Goal: Book appointment/travel/reservation

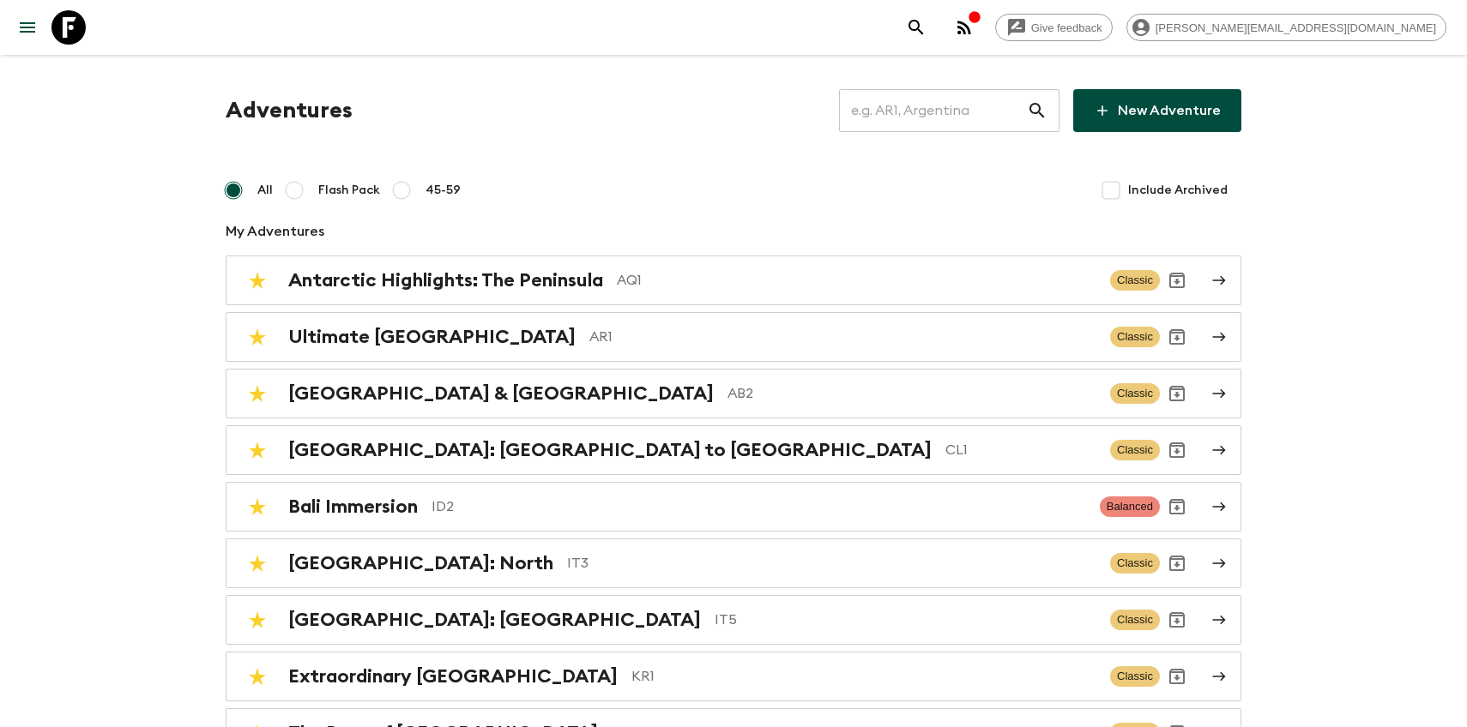
click at [886, 117] on input "text" at bounding box center [933, 111] width 188 height 48
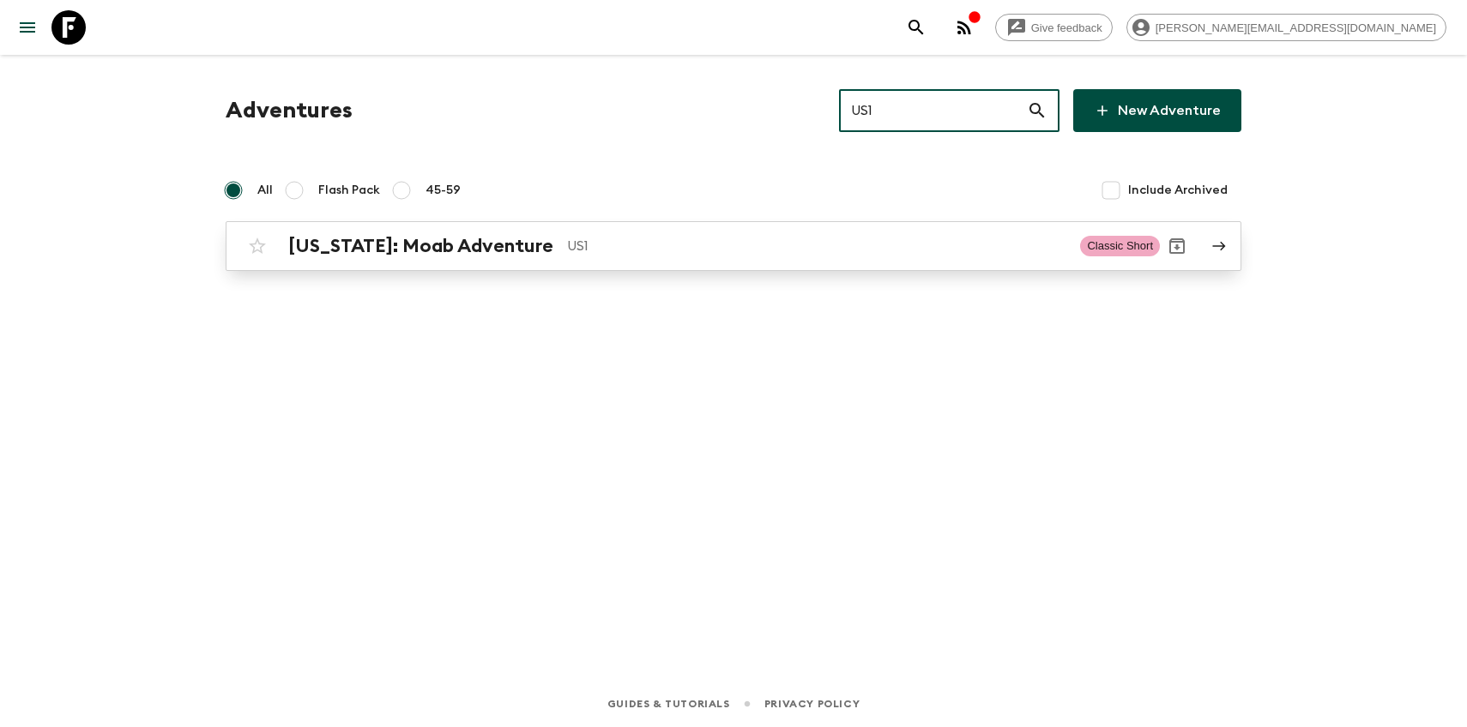
type input "US1"
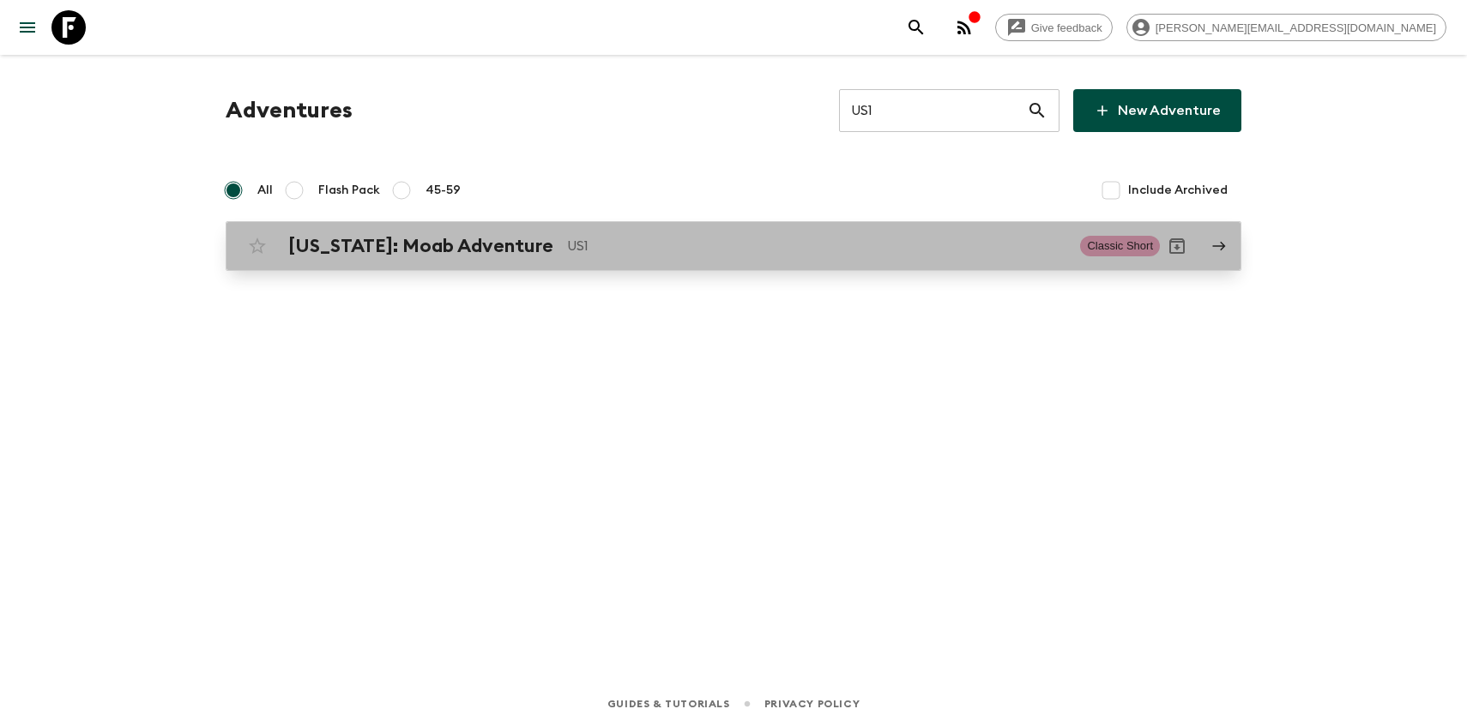
click at [540, 265] on link "[US_STATE]: Moab Adventure US1 Classic Short" at bounding box center [734, 246] width 1016 height 50
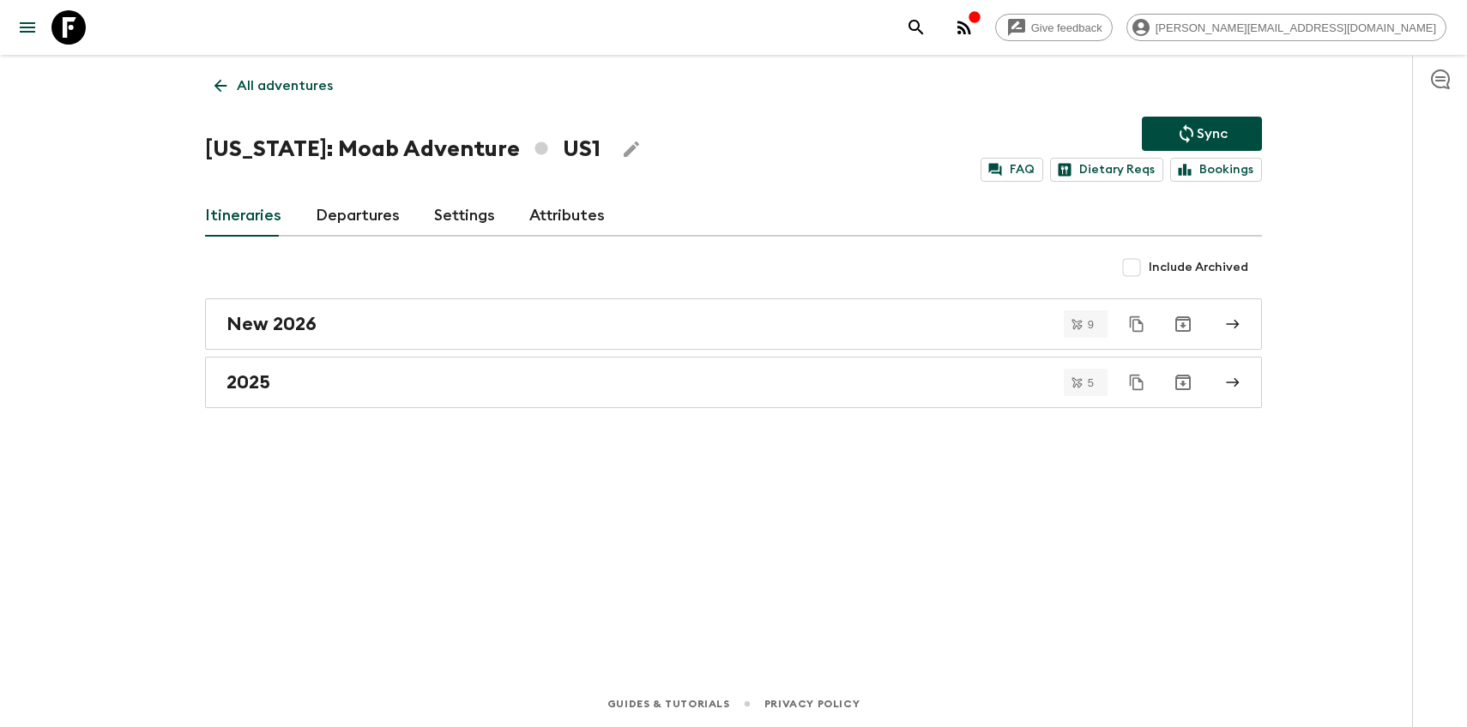
click at [365, 212] on link "Departures" at bounding box center [358, 216] width 84 height 41
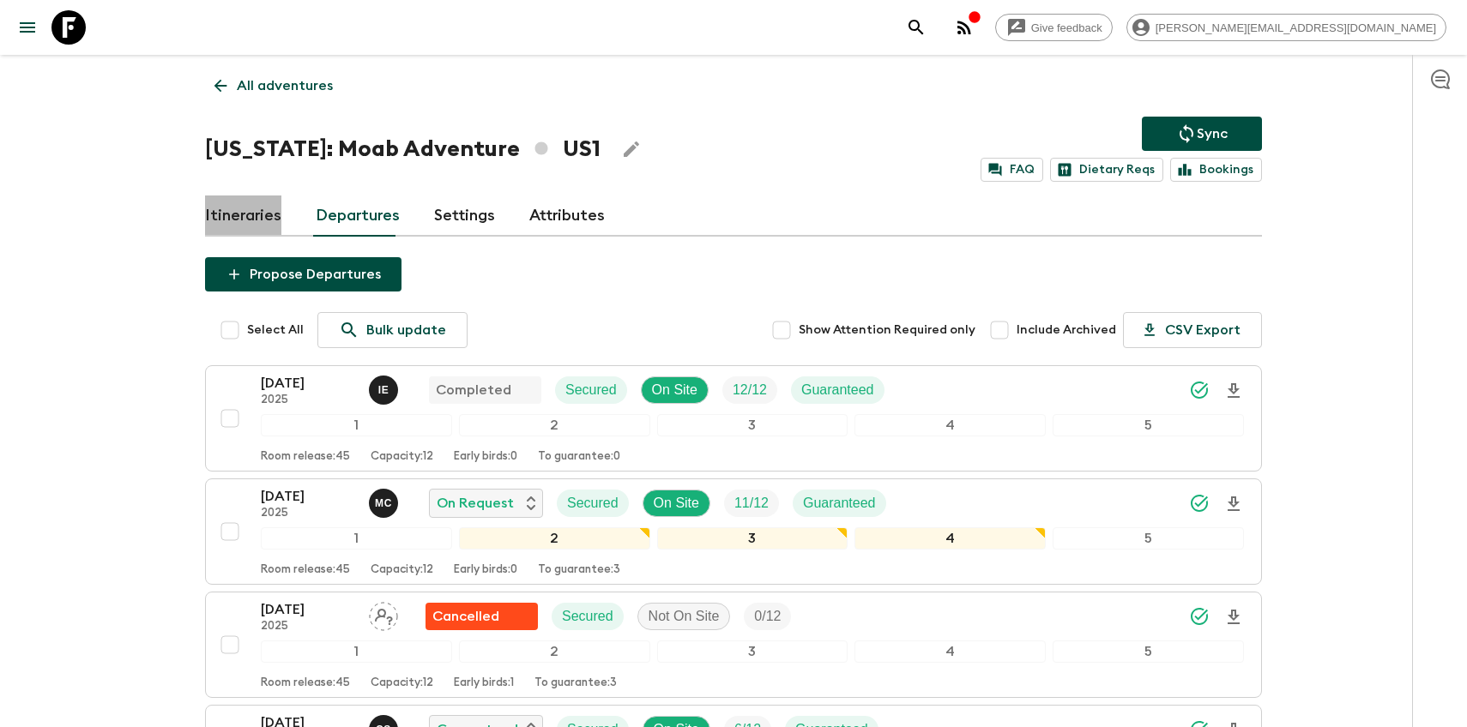
click at [272, 220] on link "Itineraries" at bounding box center [243, 216] width 76 height 41
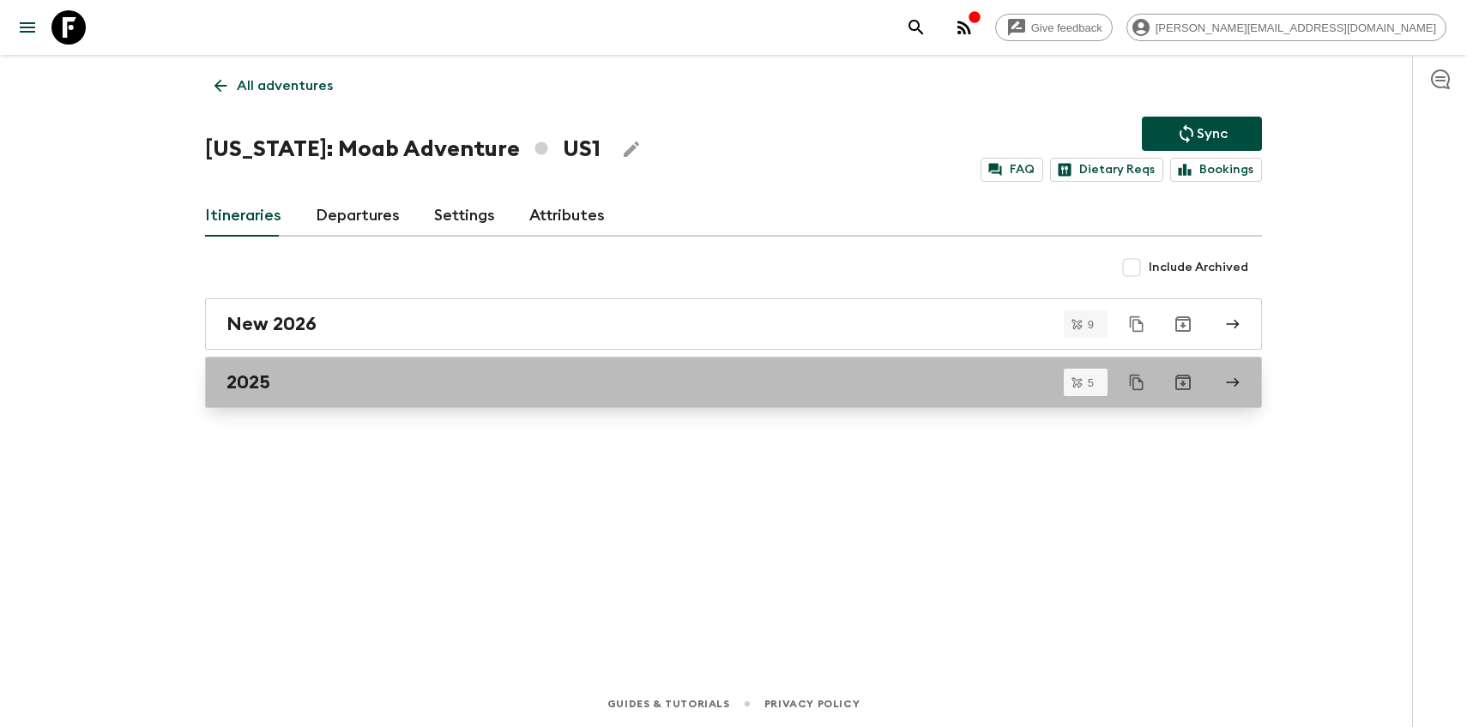
click at [263, 395] on link "2025" at bounding box center [733, 382] width 1057 height 51
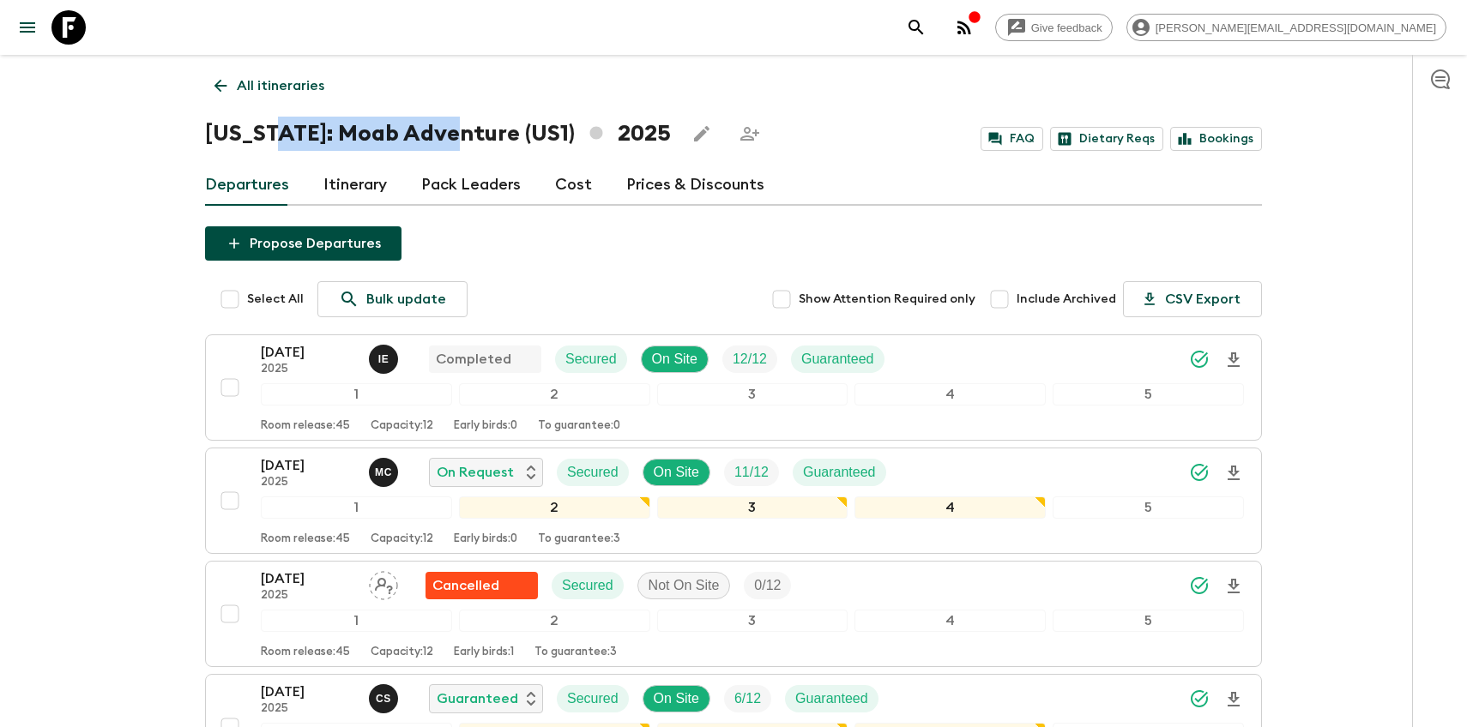
drag, startPoint x: 277, startPoint y: 136, endPoint x: 445, endPoint y: 134, distance: 168.2
click at [449, 134] on h1 "[US_STATE]: Moab Adventure (US1) 2025" at bounding box center [438, 134] width 466 height 34
copy h1 "Moab Adventure"
click at [217, 81] on icon at bounding box center [220, 85] width 19 height 19
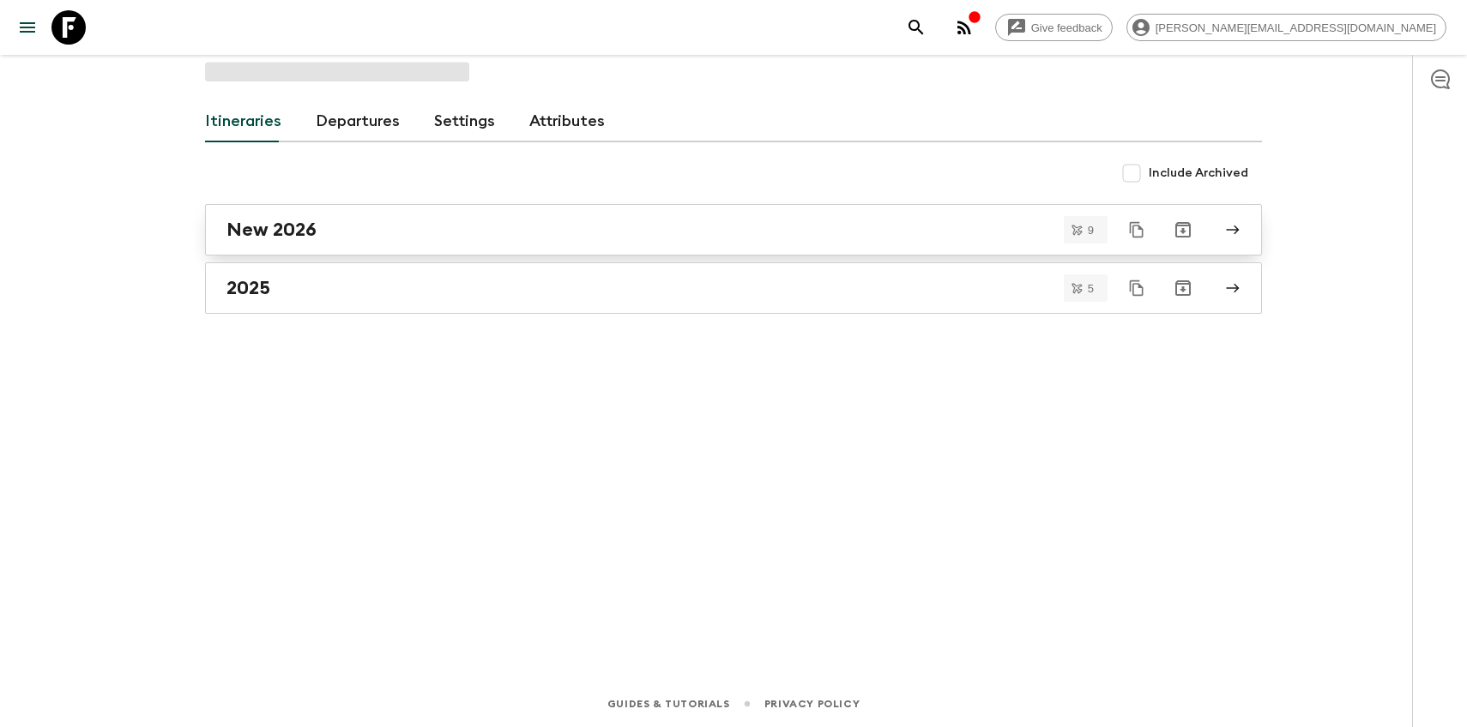
click at [296, 230] on h2 "New 2026" at bounding box center [271, 230] width 90 height 22
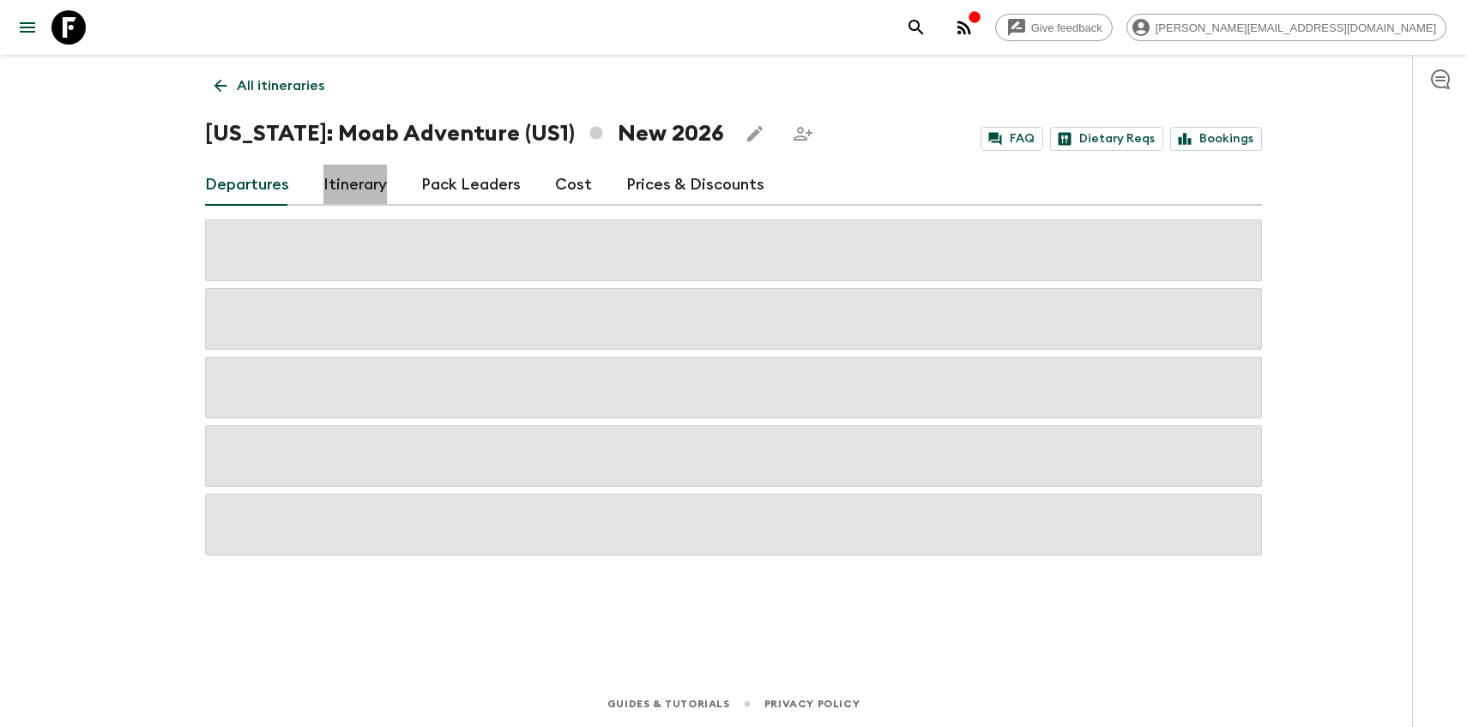
click at [323, 184] on link "Itinerary" at bounding box center [354, 185] width 63 height 41
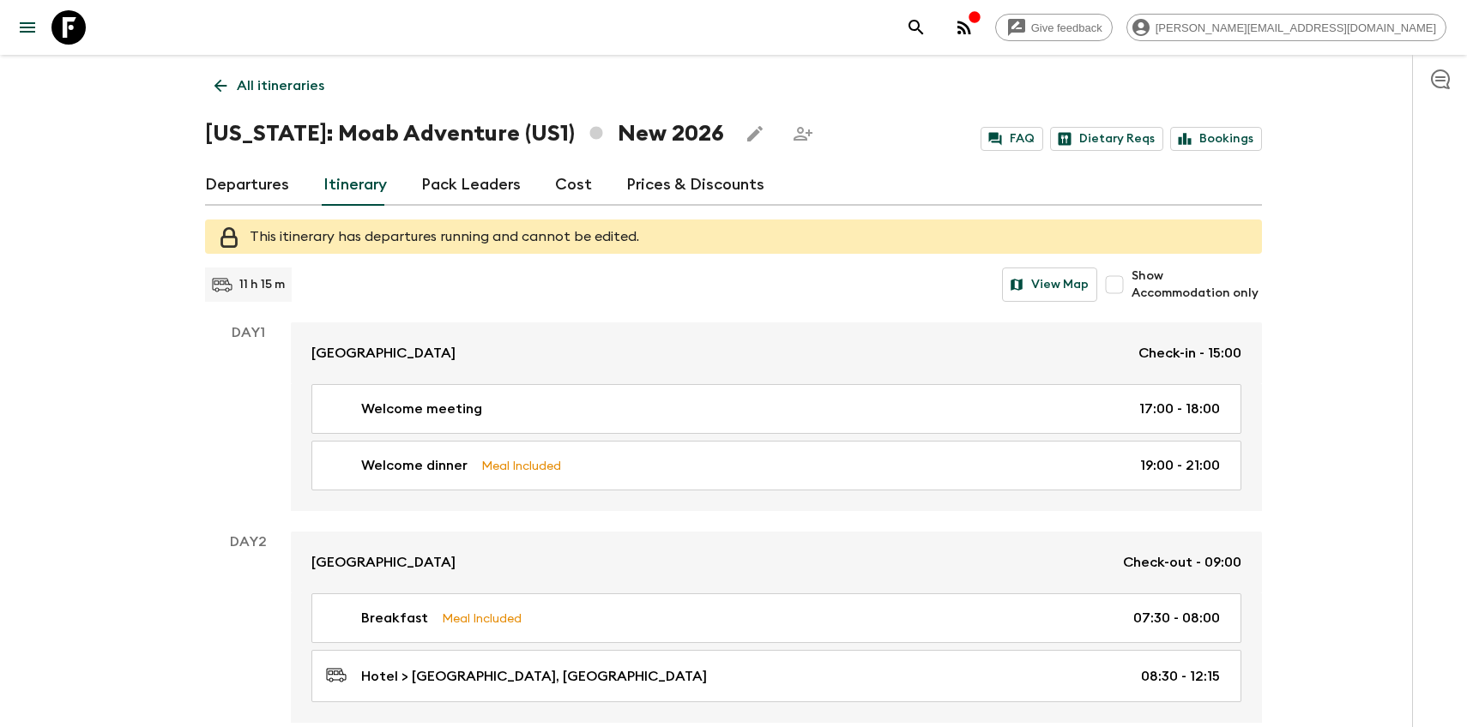
click at [256, 184] on link "Departures" at bounding box center [247, 185] width 84 height 41
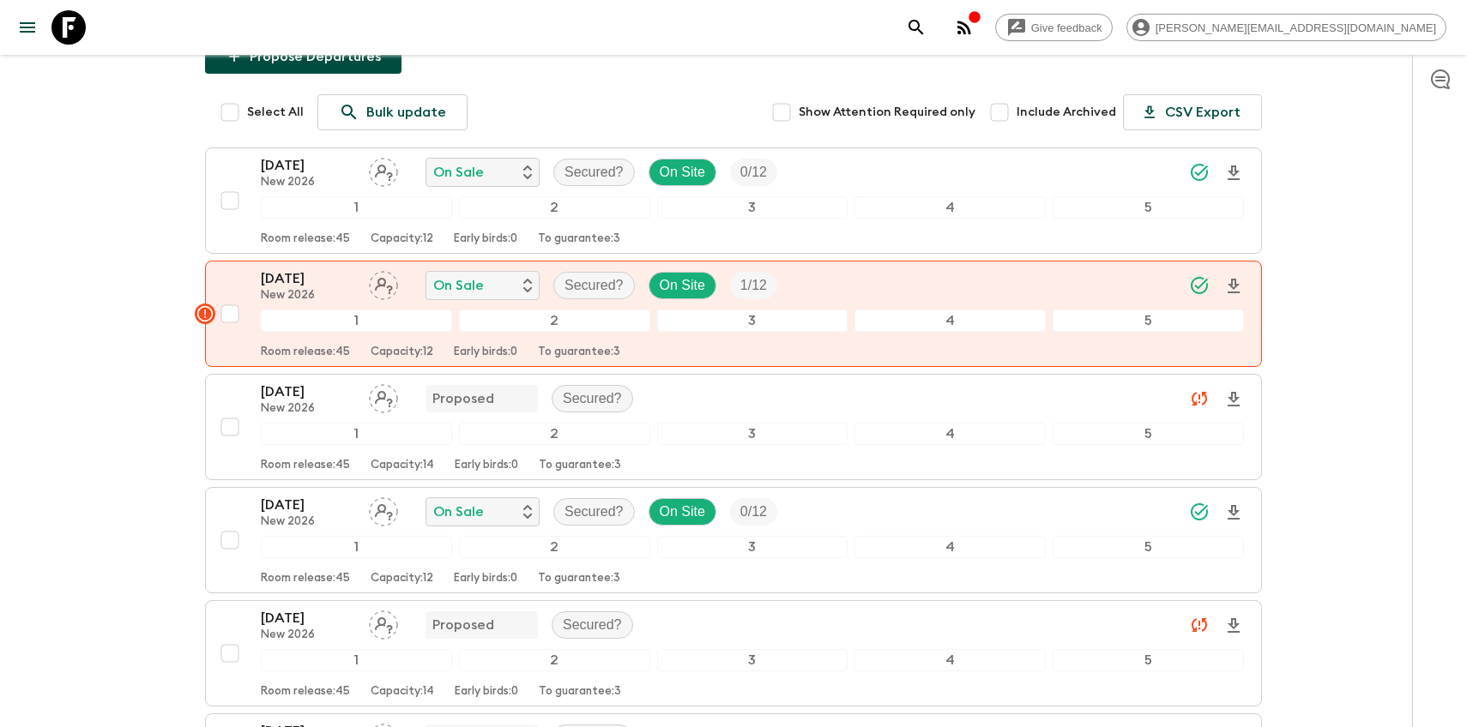
scroll to position [189, 0]
